Goal: Information Seeking & Learning: Learn about a topic

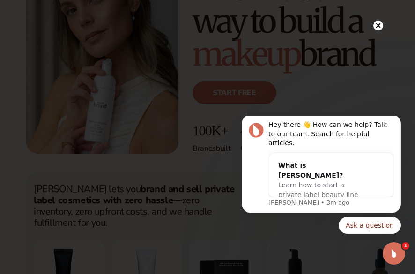
scroll to position [141, 0]
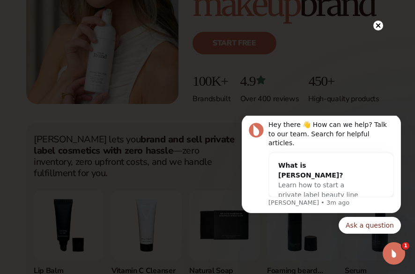
click at [122, 23] on circle at bounding box center [379, 26] width 10 height 10
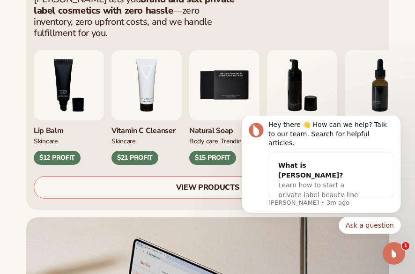
scroll to position [281, 0]
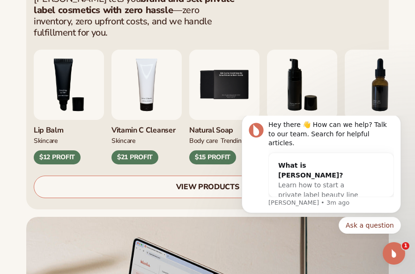
click at [122, 83] on img "4 / 9" at bounding box center [147, 85] width 70 height 70
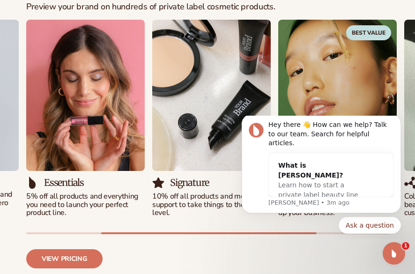
scroll to position [1078, 0]
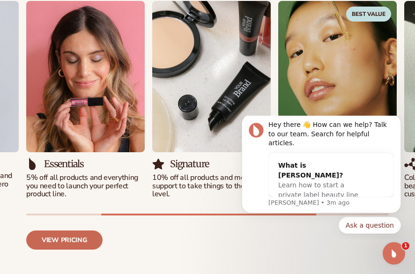
click at [71, 147] on link "View pricing" at bounding box center [64, 240] width 76 height 19
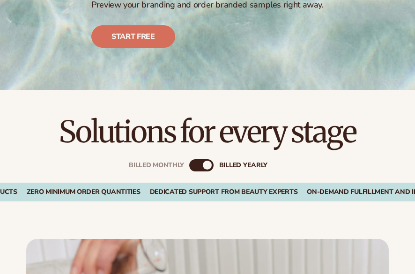
scroll to position [281, 0]
